Goal: Find contact information: Find contact information

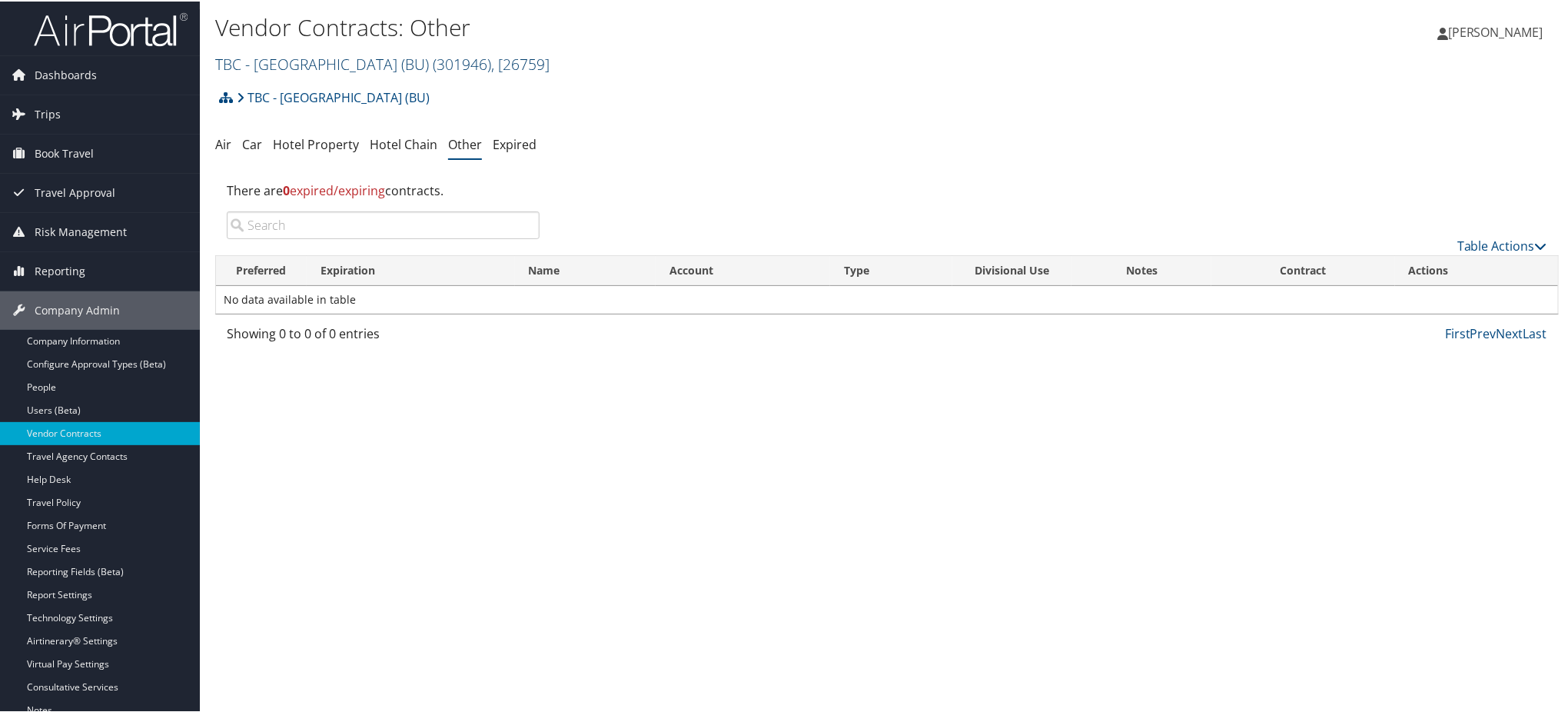
click at [316, 64] on link "TBC - [GEOGRAPHIC_DATA] (BU) ( 301946 ) , [ 26759 ]" at bounding box center [382, 63] width 335 height 21
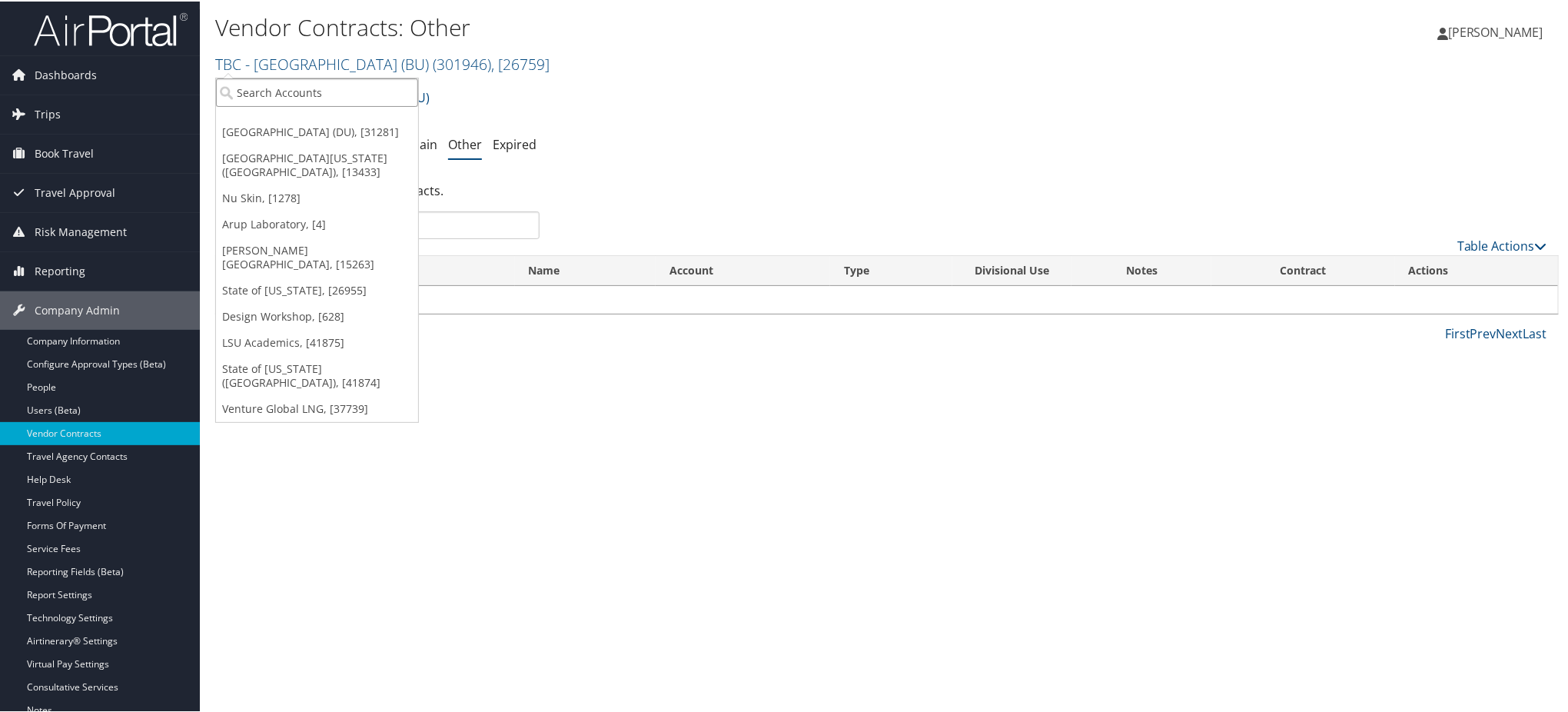
click at [318, 95] on input "search" at bounding box center [316, 90] width 203 height 29
type input "torch"
click at [335, 127] on div "Account" at bounding box center [354, 133] width 292 height 14
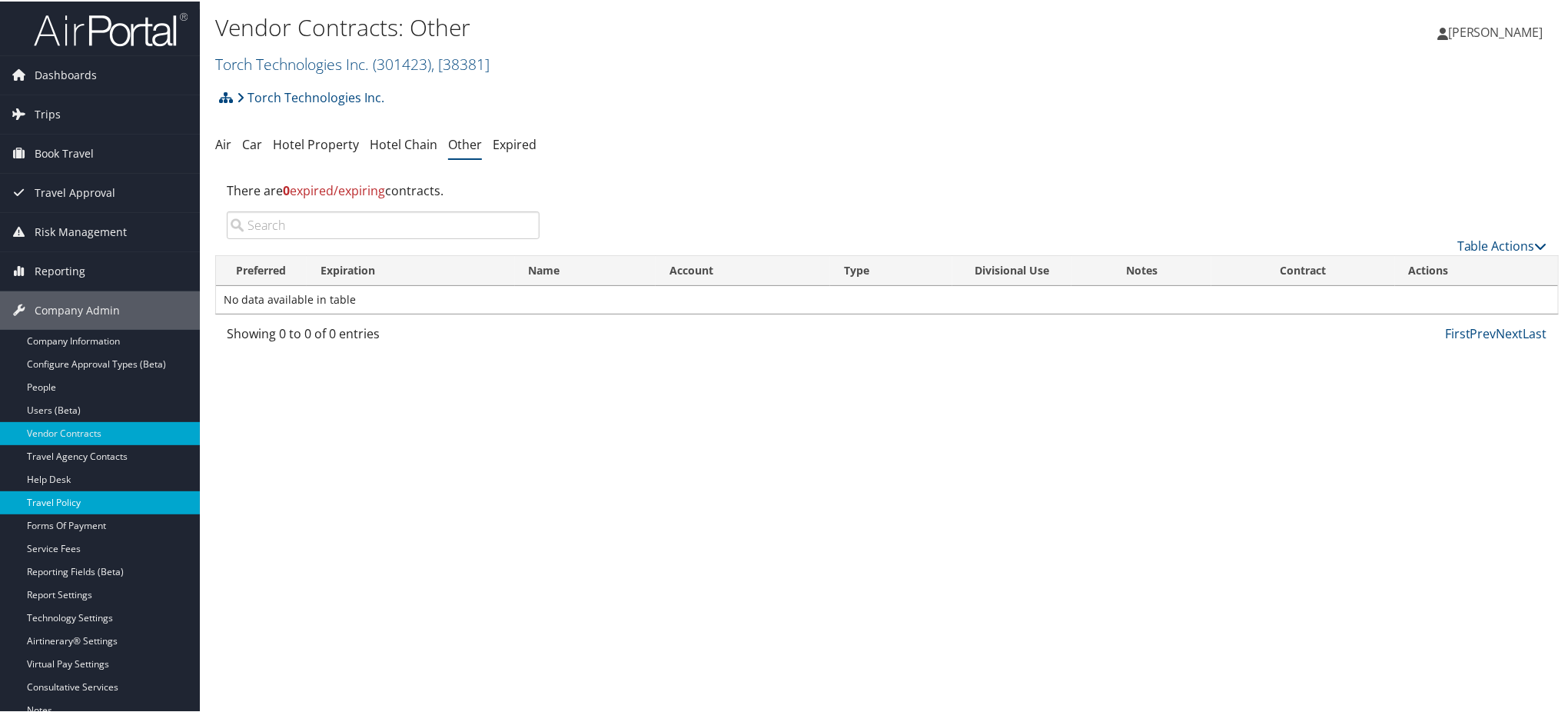
click at [102, 502] on link "Travel Policy" at bounding box center [100, 501] width 200 height 23
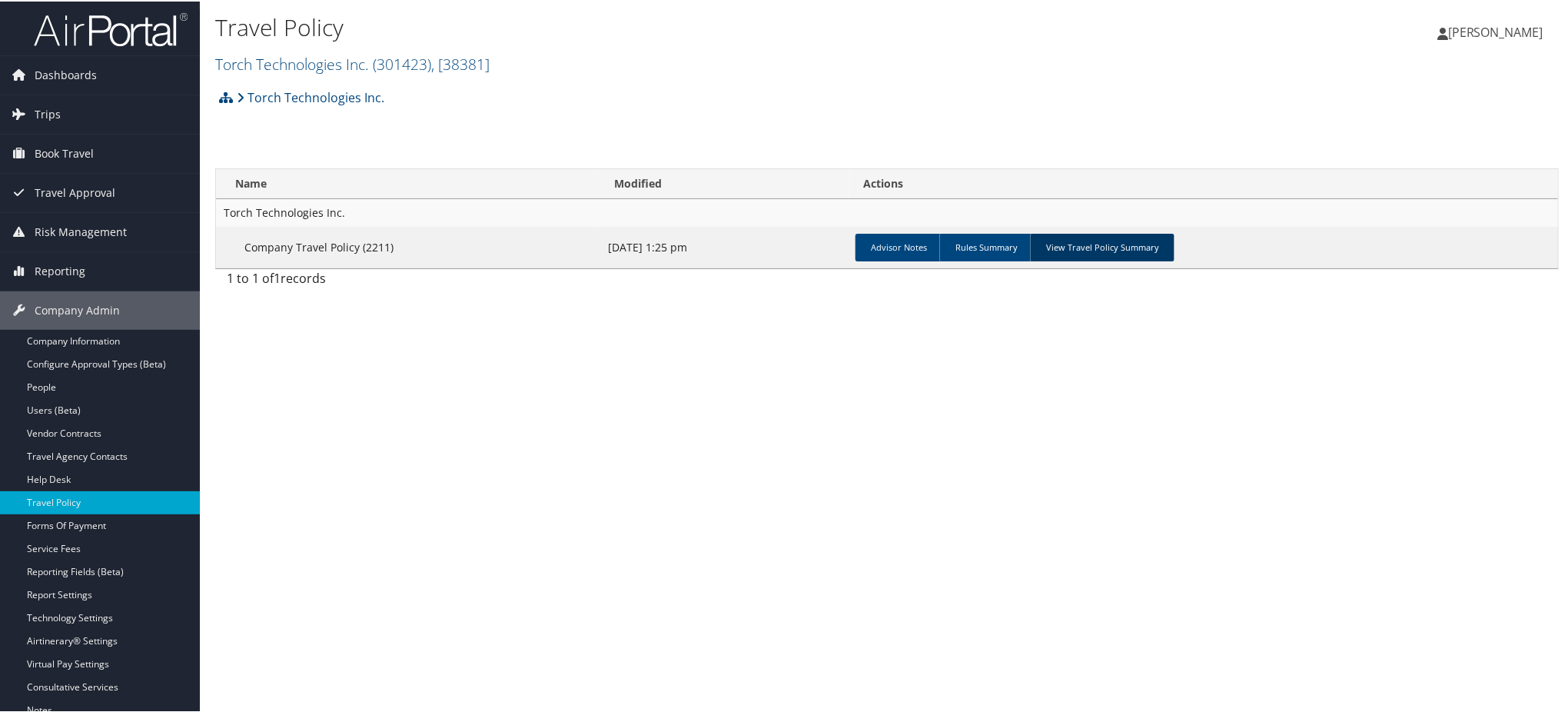
click at [1116, 256] on link "View Travel Policy Summary" at bounding box center [1102, 246] width 144 height 28
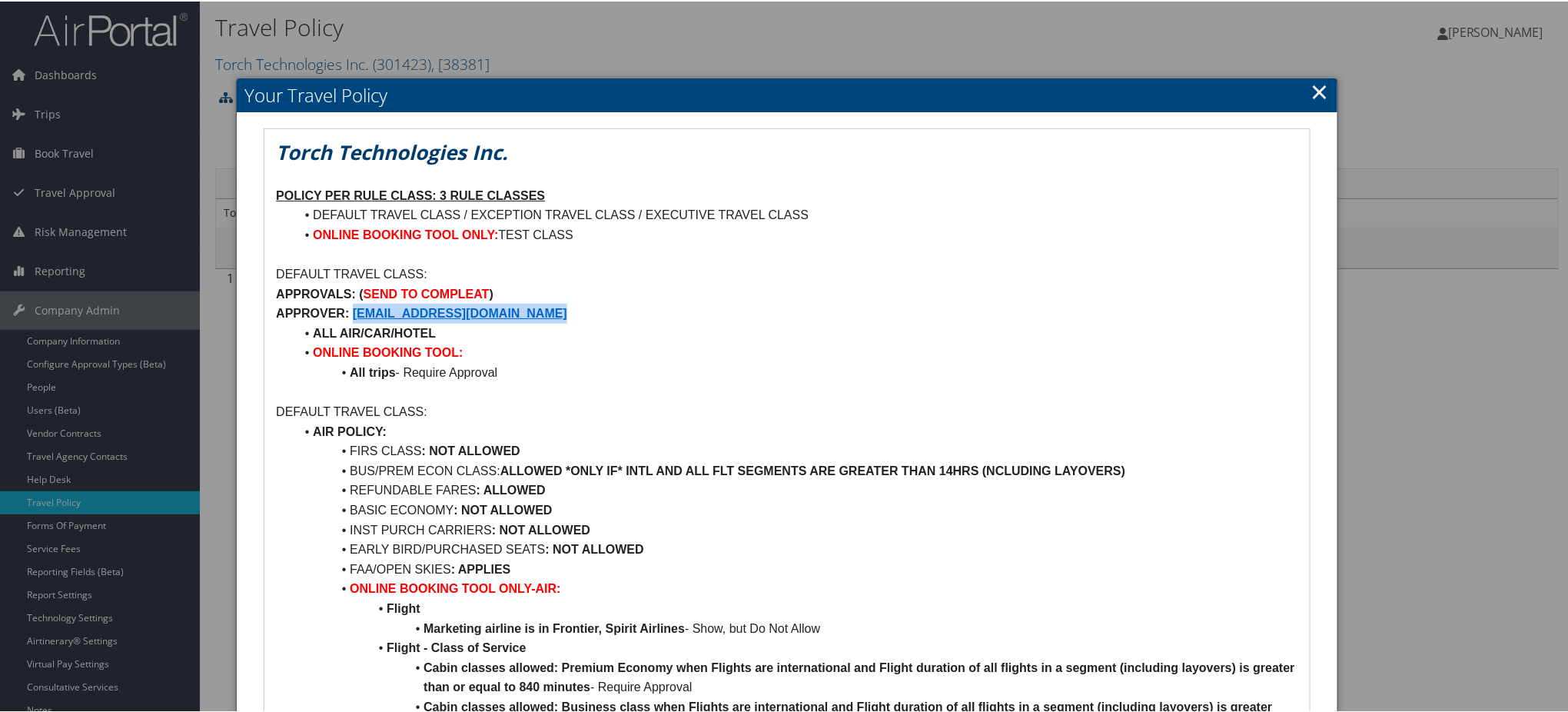
drag, startPoint x: 603, startPoint y: 316, endPoint x: 352, endPoint y: 317, distance: 251.0
click at [352, 317] on p "APPROVER: TRAVEL@TORCHTECHNOLOGIES.COM" at bounding box center [787, 312] width 1022 height 20
copy strong "TRAVEL@TORCHTECHNOLOGIES.COM"
